Goal: Task Accomplishment & Management: Manage account settings

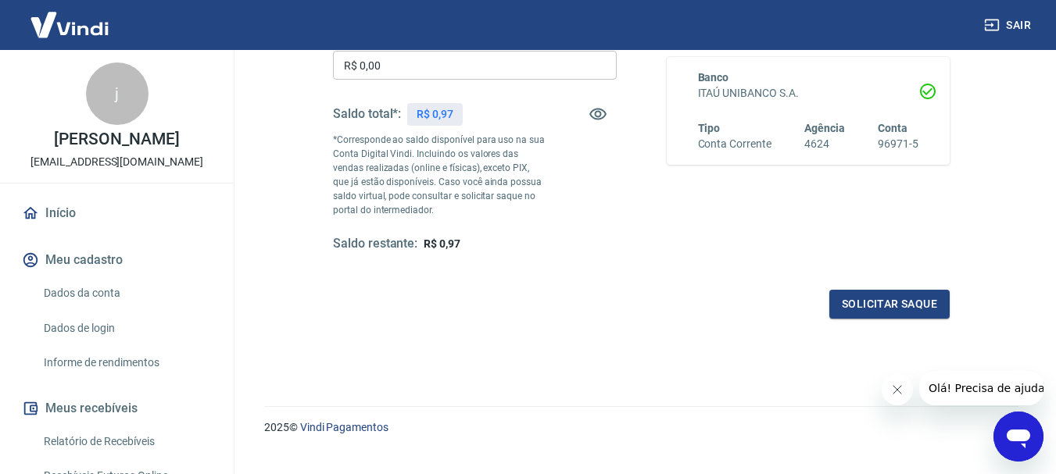
scroll to position [313, 0]
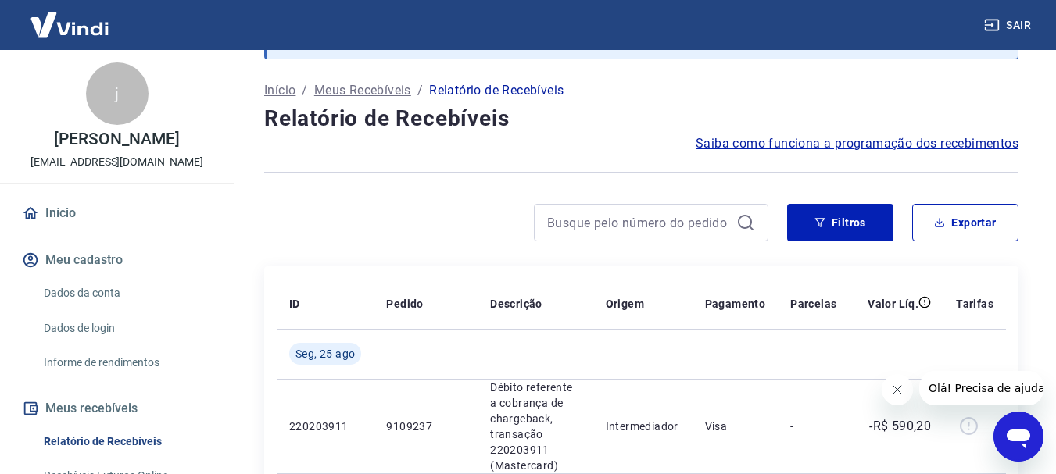
scroll to position [78, 0]
